Goal: Information Seeking & Learning: Learn about a topic

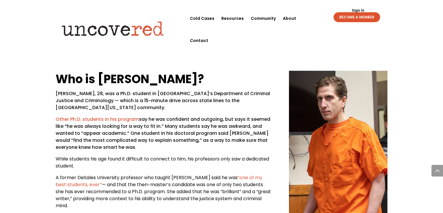
scroll to position [1078, 0]
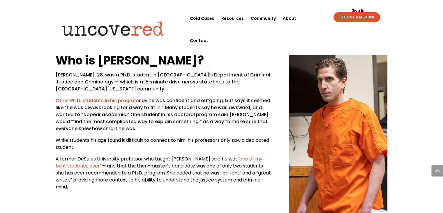
drag, startPoint x: 143, startPoint y: 180, endPoint x: 264, endPoint y: 179, distance: 120.4
click at [264, 179] on p "A former DeSales University professor who taught Kohberger said he was “one of …" at bounding box center [163, 172] width 215 height 35
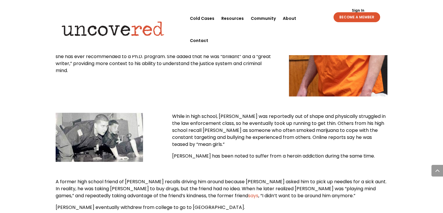
scroll to position [1195, 0]
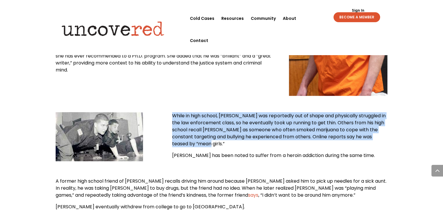
drag, startPoint x: 170, startPoint y: 110, endPoint x: 305, endPoint y: 133, distance: 137.3
click at [305, 133] on div "While in high school, Kohberger was reportedly out of shape and physically stru…" at bounding box center [222, 136] width 332 height 65
click at [305, 133] on p "While in high school, [PERSON_NAME] was reportedly out of shape and physically …" at bounding box center [279, 132] width 215 height 40
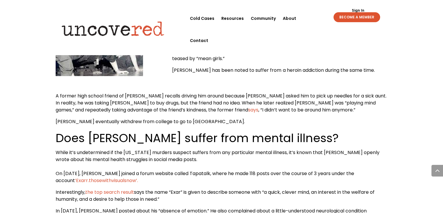
scroll to position [1282, 0]
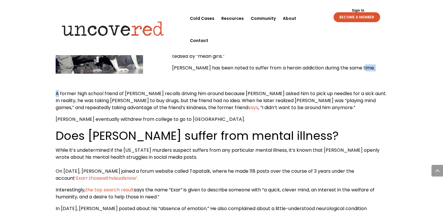
drag, startPoint x: 57, startPoint y: 85, endPoint x: 378, endPoint y: 71, distance: 320.5
click at [378, 71] on div "By: [PERSON_NAME], MAFP [PERSON_NAME], 28, is a suspected spree killer currentl…" at bounding box center [222, 195] width 332 height 2813
click at [378, 71] on div "While in high school, Kohberger was reportedly out of shape and physically stru…" at bounding box center [222, 49] width 332 height 65
drag, startPoint x: 259, startPoint y: 114, endPoint x: 228, endPoint y: 110, distance: 30.8
click at [228, 116] on p "[PERSON_NAME] eventually withdrew from college to go to [GEOGRAPHIC_DATA]." at bounding box center [222, 122] width 332 height 12
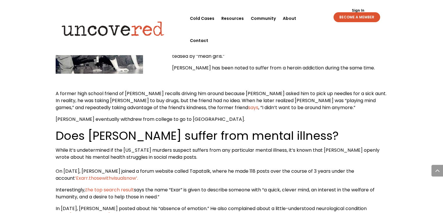
click at [248, 104] on span "says" at bounding box center [253, 107] width 10 height 7
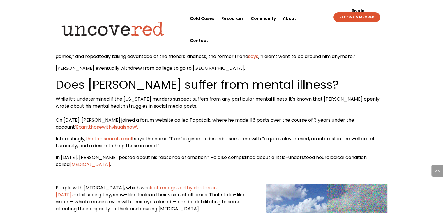
scroll to position [1340, 0]
drag, startPoint x: 51, startPoint y: 72, endPoint x: 218, endPoint y: 56, distance: 167.1
click at [218, 56] on div "[PERSON_NAME]— Know the Victims Citizen Detective Resources , Serial Killer Ser…" at bounding box center [221, 125] width 443 height 2880
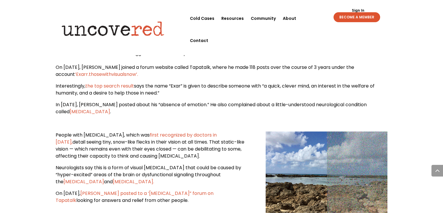
scroll to position [1399, 0]
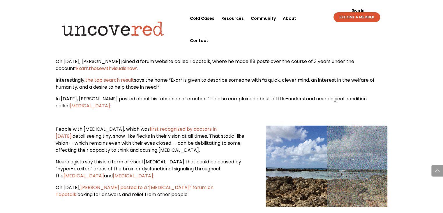
drag, startPoint x: 56, startPoint y: 114, endPoint x: 192, endPoint y: 99, distance: 136.9
click at [192, 99] on div "By: [PERSON_NAME], MAFP [PERSON_NAME], 28, is a suspected spree killer currentl…" at bounding box center [222, 82] width 332 height 2820
drag, startPoint x: 52, startPoint y: 149, endPoint x: 159, endPoint y: 142, distance: 106.4
click at [159, 142] on div "[PERSON_NAME]— Know the Victims Citizen Detective Resources , Serial Killer Ser…" at bounding box center [221, 67] width 443 height 2880
click at [192, 143] on p "People with [MEDICAL_DATA], which was first recognized by doctors in [DATE], de…" at bounding box center [152, 142] width 192 height 33
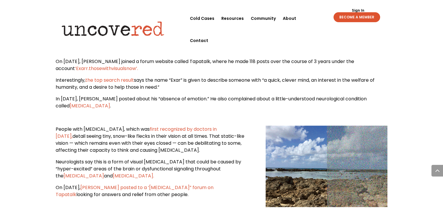
click at [188, 158] on span "Neurologists say this is a form of visual [MEDICAL_DATA] that could be caused b…" at bounding box center [149, 168] width 186 height 21
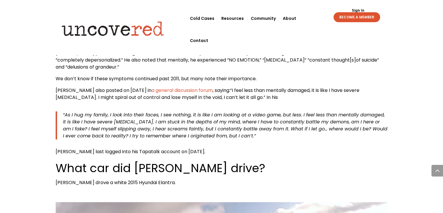
scroll to position [1574, 0]
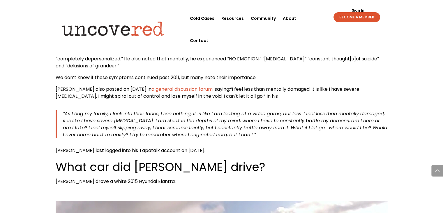
drag, startPoint x: 291, startPoint y: 140, endPoint x: 399, endPoint y: 127, distance: 109.2
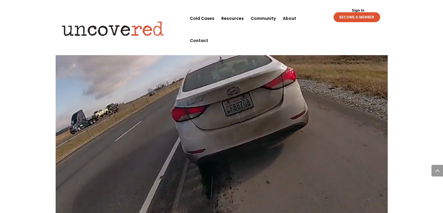
scroll to position [1894, 0]
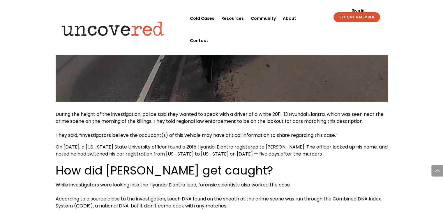
drag, startPoint x: 53, startPoint y: 99, endPoint x: 390, endPoint y: 140, distance: 339.9
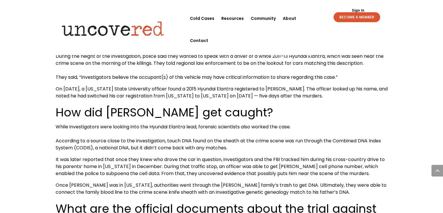
scroll to position [1952, 0]
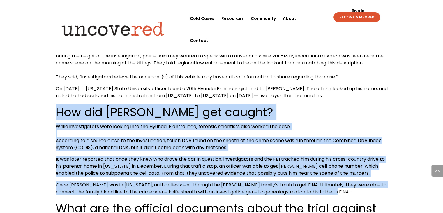
drag, startPoint x: 48, startPoint y: 101, endPoint x: 396, endPoint y: 177, distance: 355.7
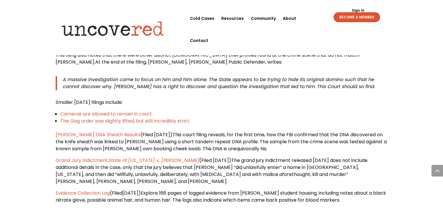
scroll to position [2186, 0]
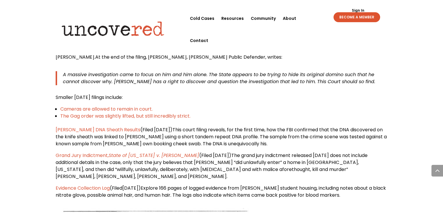
click at [202, 71] on span "A massive investigation came to focus on him and him alone. The State appears t…" at bounding box center [219, 78] width 312 height 14
click at [201, 71] on span "A massive investigation came to focus on him and him alone. The State appears t…" at bounding box center [219, 78] width 312 height 14
click at [164, 94] on p "Smaller [DATE] filings include:" at bounding box center [222, 100] width 332 height 12
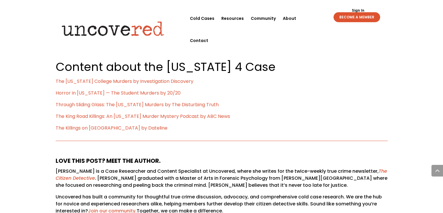
scroll to position [2652, 0]
